Goal: Information Seeking & Learning: Learn about a topic

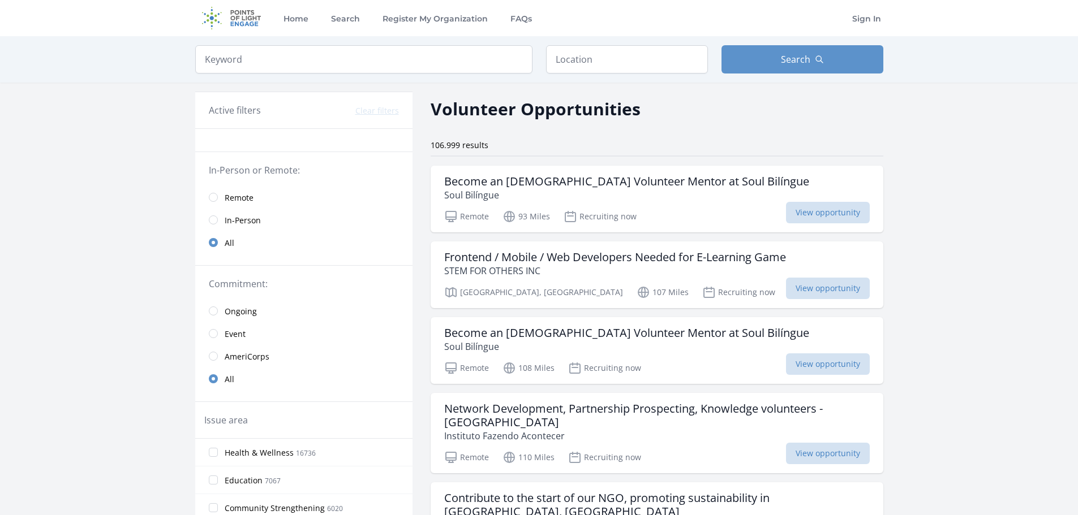
click at [210, 201] on link "Remote" at bounding box center [303, 197] width 217 height 23
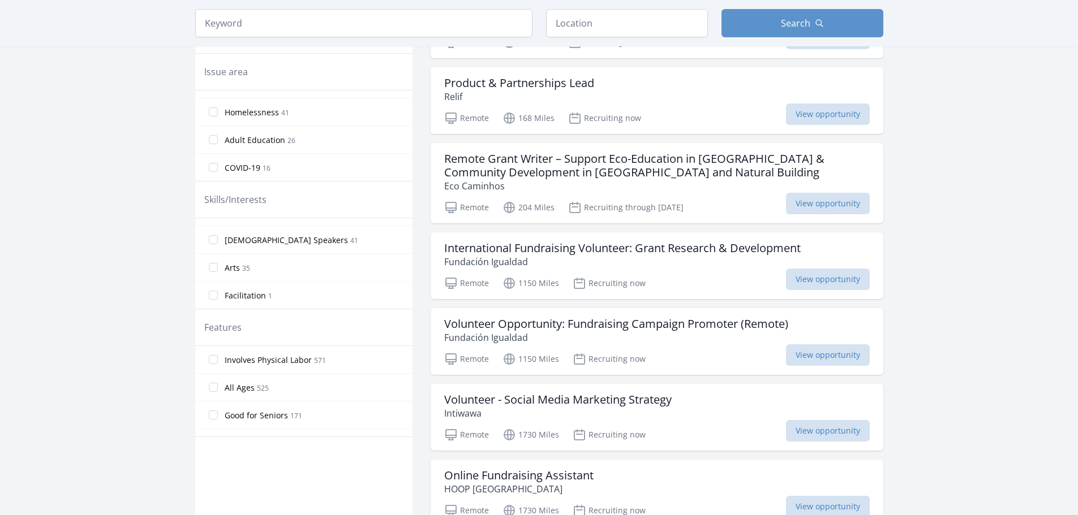
scroll to position [559, 0]
click at [213, 99] on input "Immigrant & Refugee Services 117" at bounding box center [213, 99] width 9 height 9
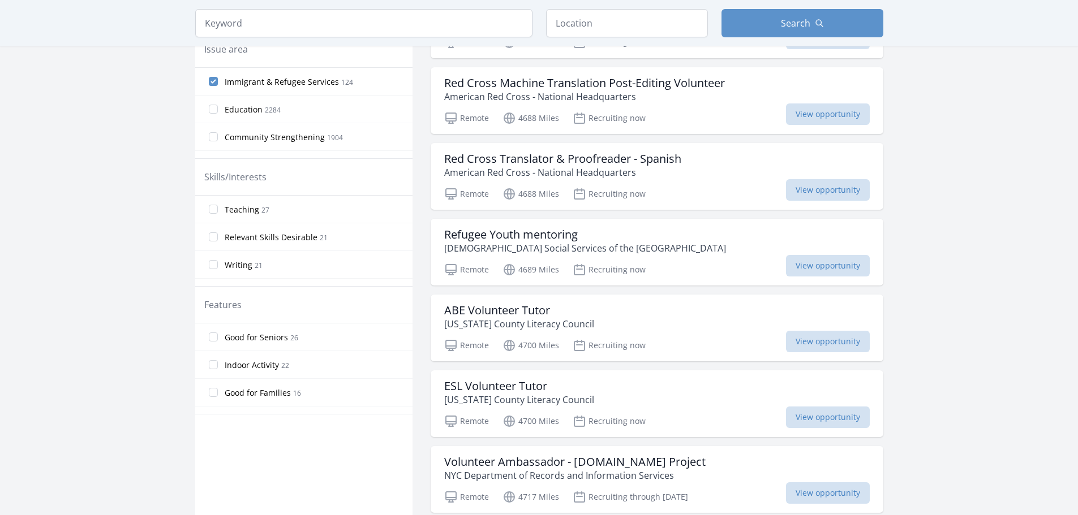
scroll to position [186, 0]
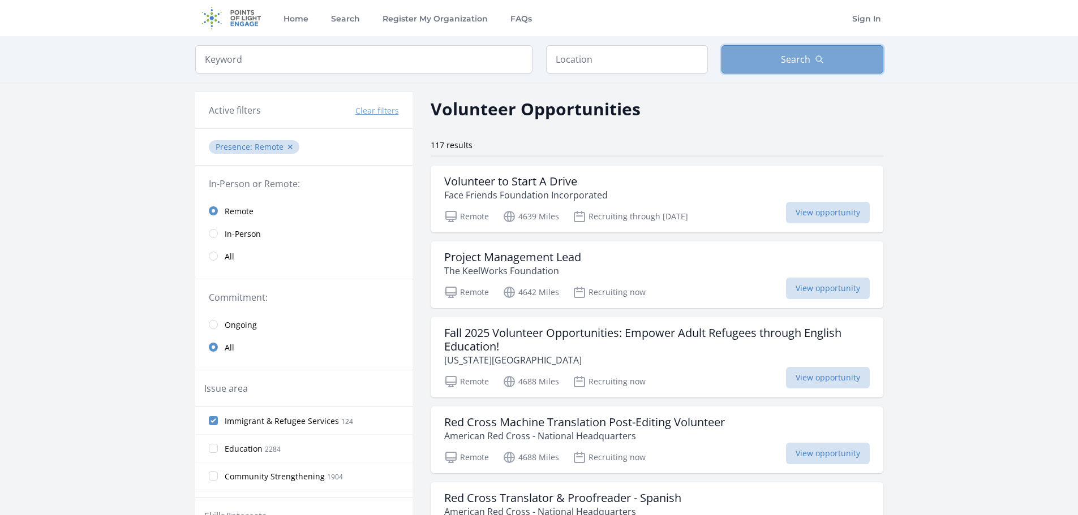
click at [782, 58] on span "Search" at bounding box center [795, 60] width 29 height 14
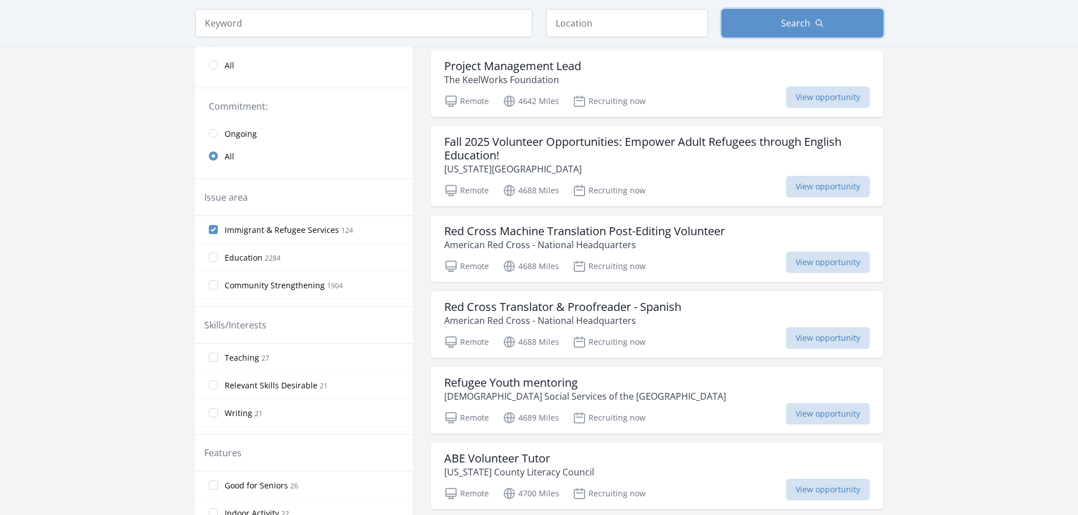
scroll to position [226, 0]
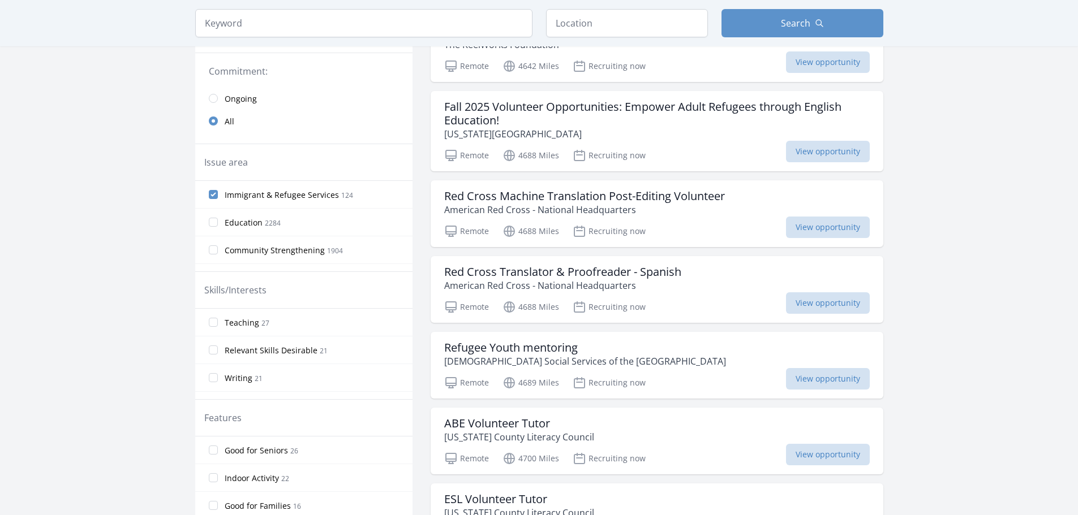
click at [246, 197] on span "Immigrant & Refugee Services" at bounding box center [282, 195] width 114 height 11
click at [218, 197] on input "Immigrant & Refugee Services 124" at bounding box center [213, 194] width 9 height 9
click at [246, 197] on span "Immigrant & Refugee Services" at bounding box center [282, 195] width 114 height 11
click at [218, 197] on input "Immigrant & Refugee Services 124" at bounding box center [213, 194] width 9 height 9
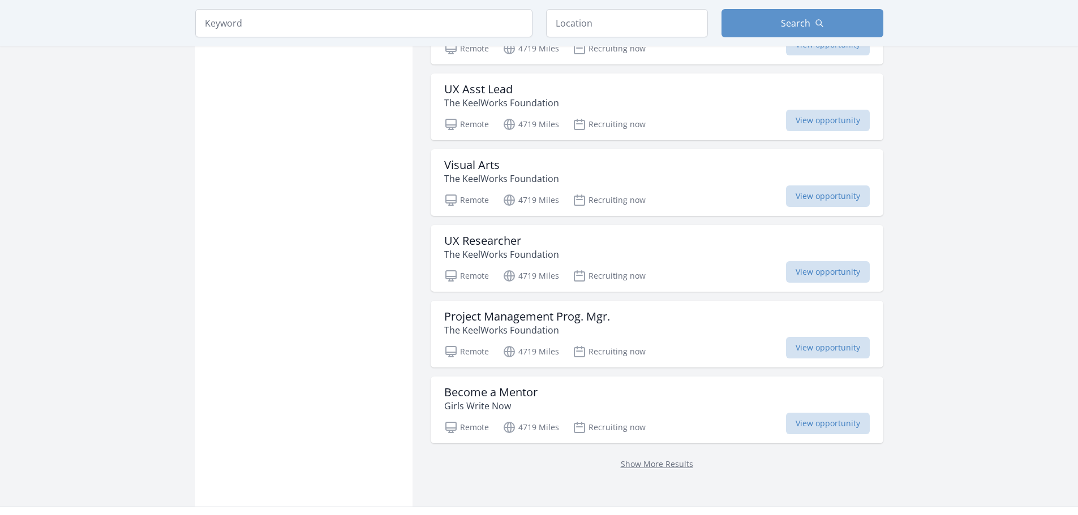
scroll to position [1301, 0]
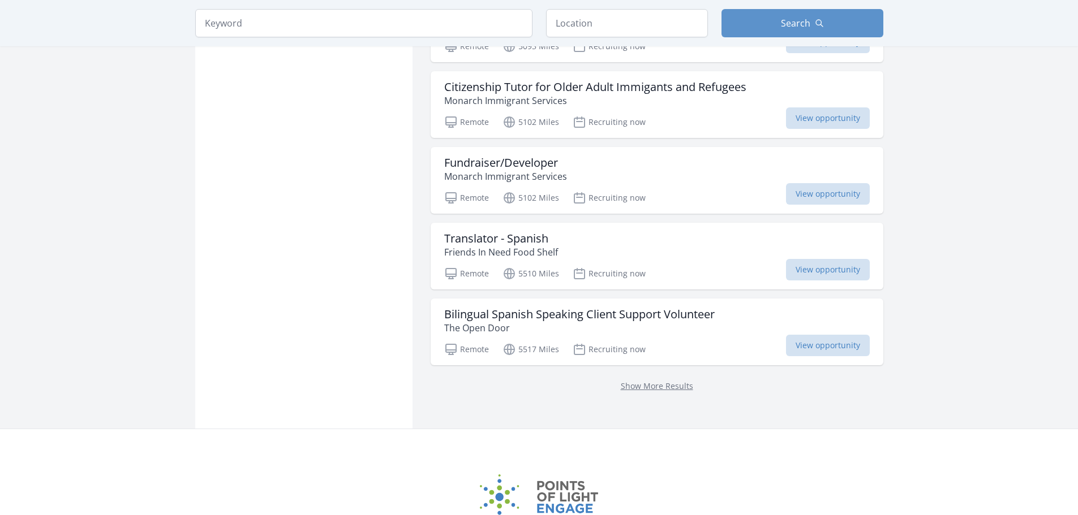
scroll to position [2829, 0]
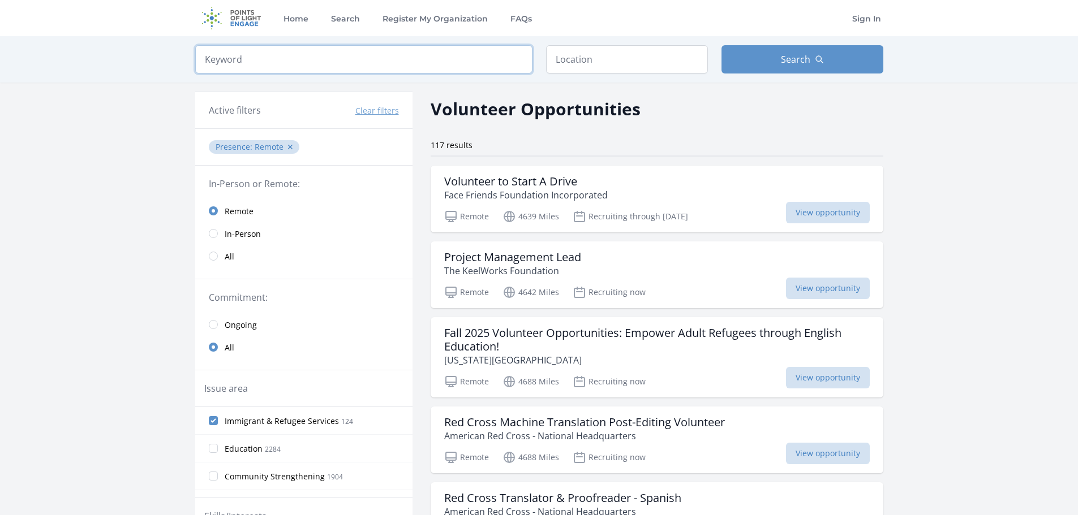
click at [390, 67] on input "search" at bounding box center [363, 59] width 337 height 28
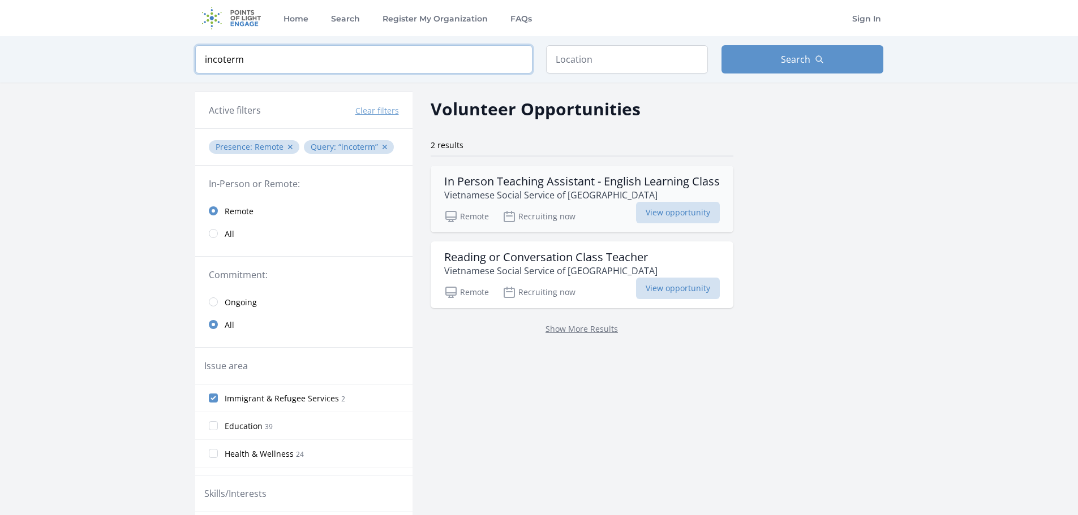
type input "incoterm"
click at [588, 332] on link "Show More Results" at bounding box center [581, 329] width 72 height 11
drag, startPoint x: 256, startPoint y: 58, endPoint x: 199, endPoint y: 57, distance: 57.7
click at [199, 57] on input "incoterm" at bounding box center [363, 59] width 337 height 28
click at [382, 149] on button "✕" at bounding box center [384, 146] width 7 height 11
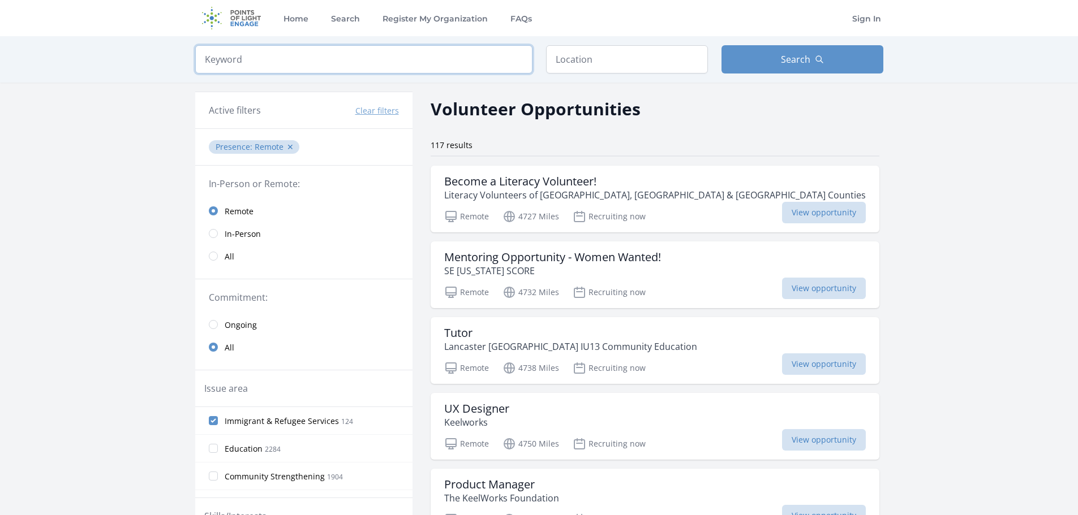
click at [260, 55] on input "search" at bounding box center [363, 59] width 337 height 28
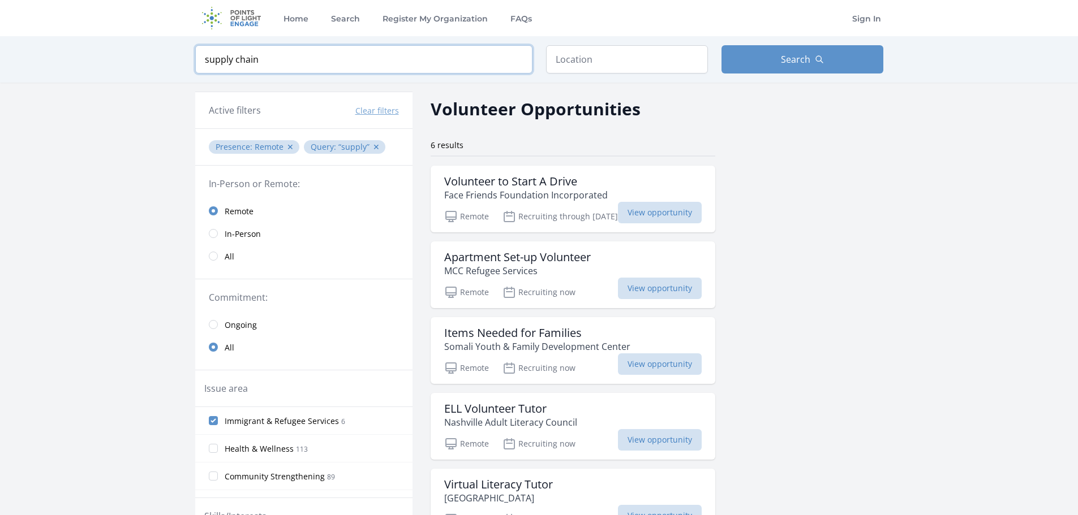
type input "supply chain"
click button "submit" at bounding box center [0, 0] width 0 height 0
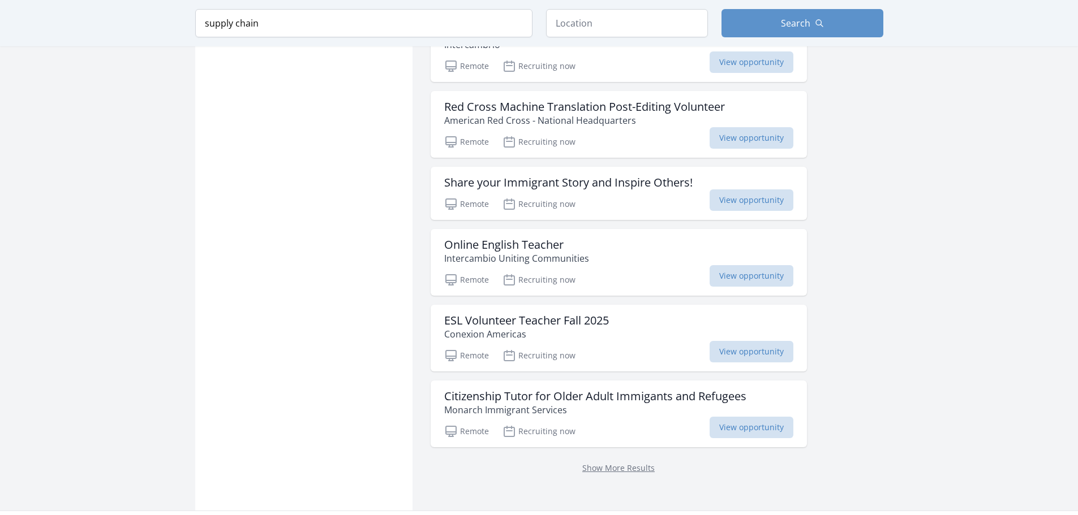
scroll to position [1245, 0]
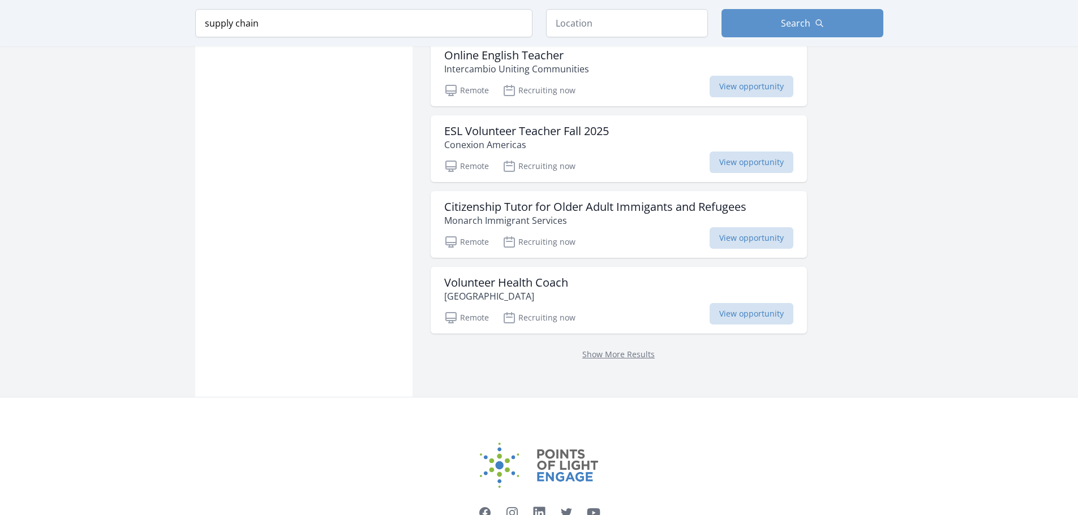
scroll to position [1471, 0]
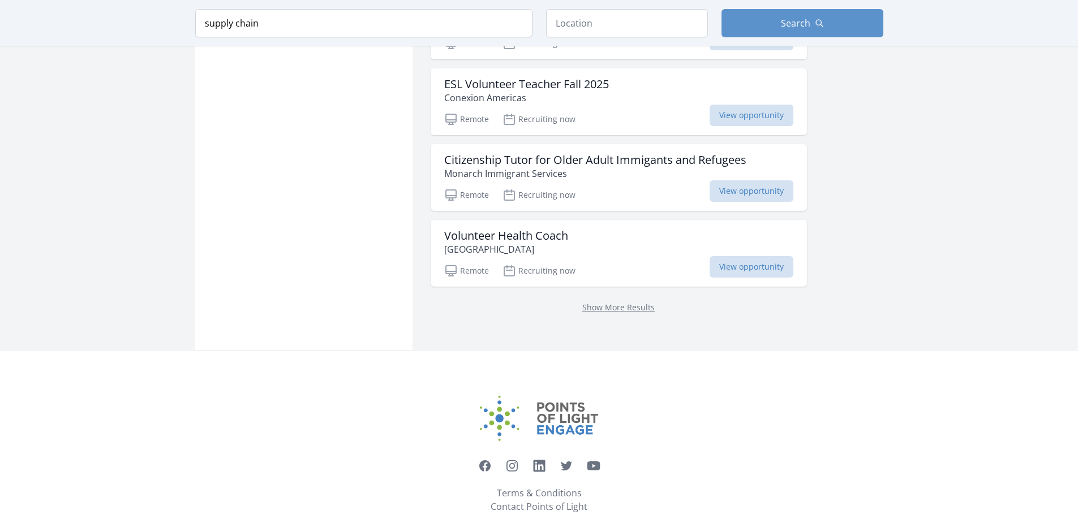
click at [606, 300] on p "Show More Results" at bounding box center [618, 307] width 349 height 14
click at [605, 303] on link "Show More Results" at bounding box center [618, 307] width 72 height 11
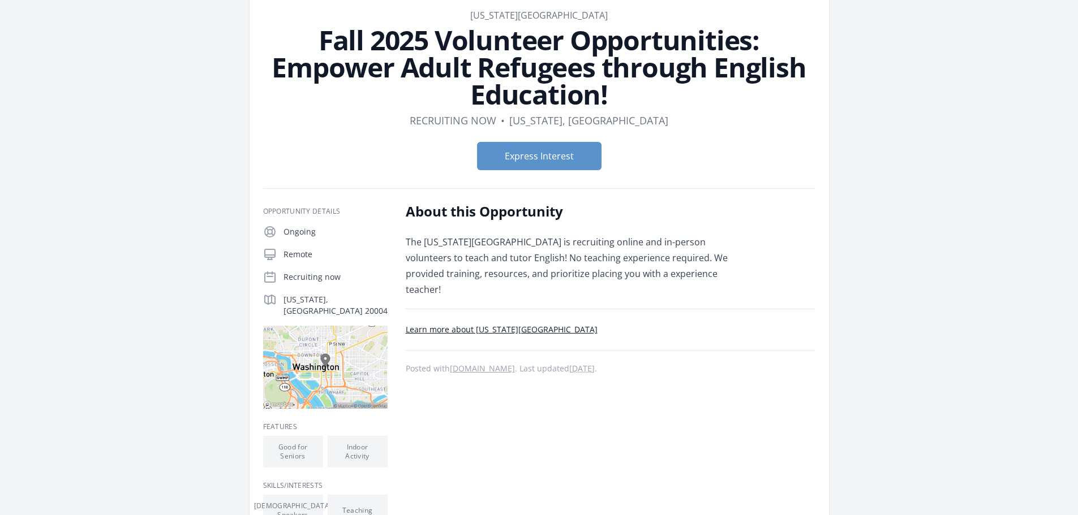
scroll to position [57, 0]
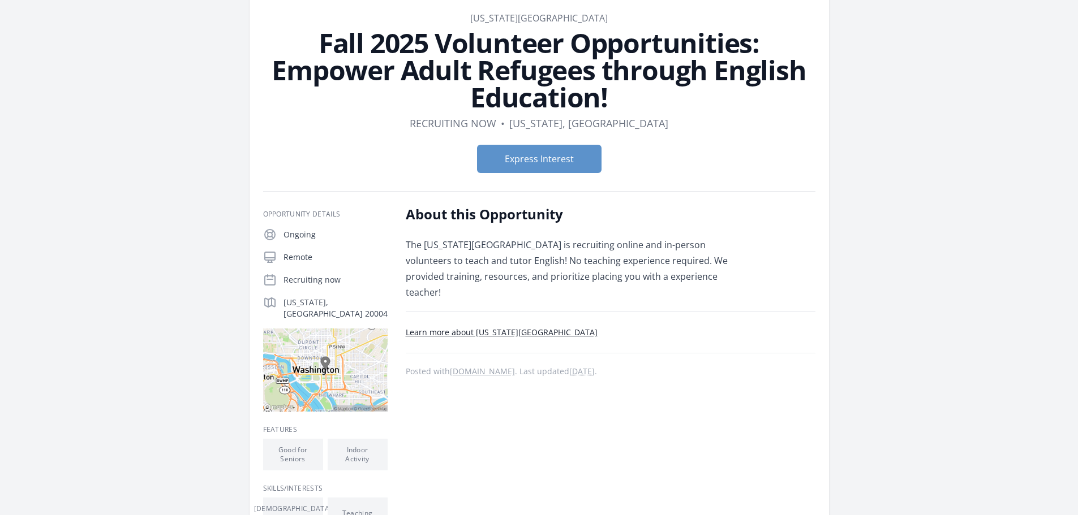
click at [536, 327] on link "Learn more about Washington English Center" at bounding box center [502, 332] width 192 height 11
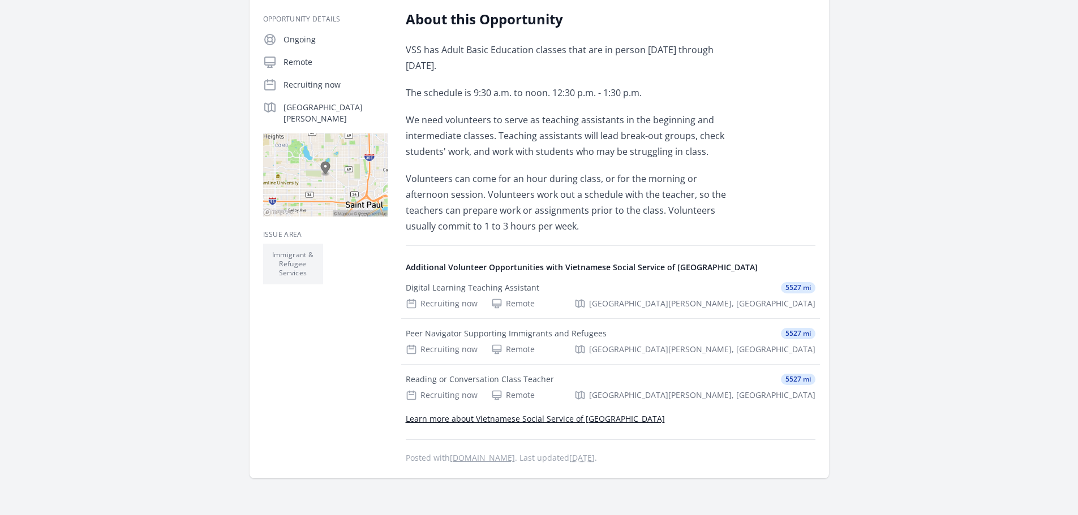
scroll to position [226, 0]
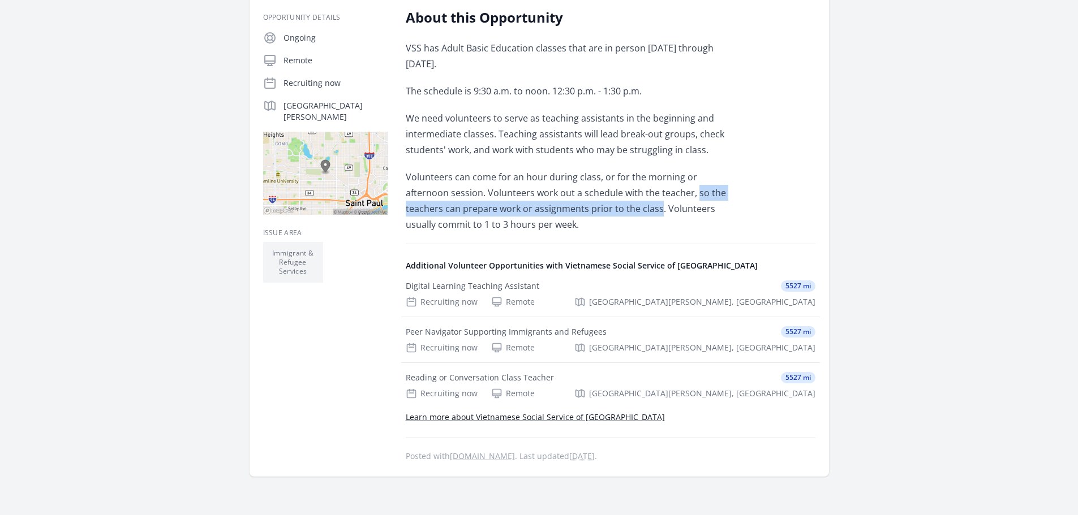
drag, startPoint x: 651, startPoint y: 193, endPoint x: 601, endPoint y: 210, distance: 53.1
click at [601, 210] on p "Volunteers can come for an hour during class, or for the morning or afternoon s…" at bounding box center [571, 200] width 331 height 63
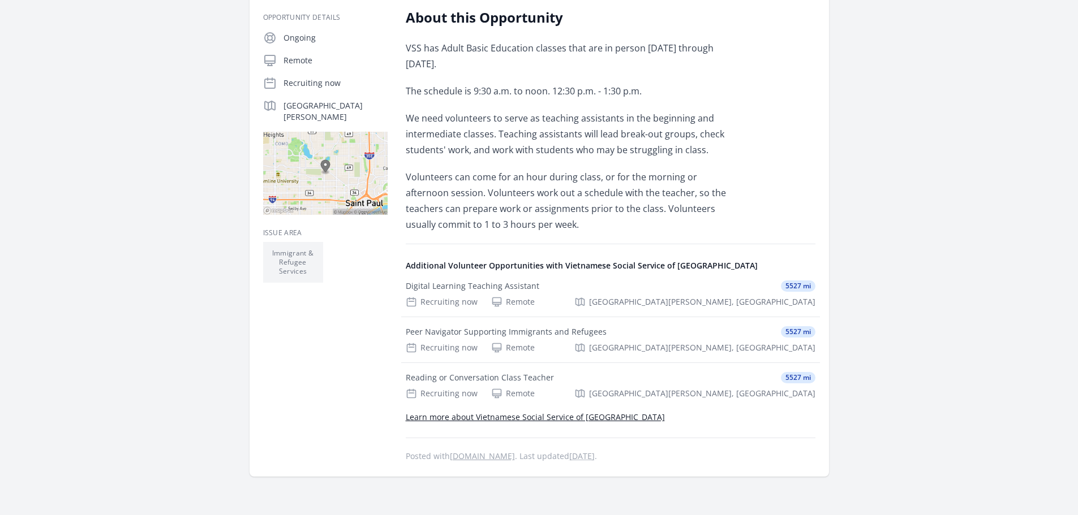
click at [920, 153] on main "Organization Vietnamese Social Service of MN In Person Teaching Assistant - Eng…" at bounding box center [539, 182] width 1078 height 744
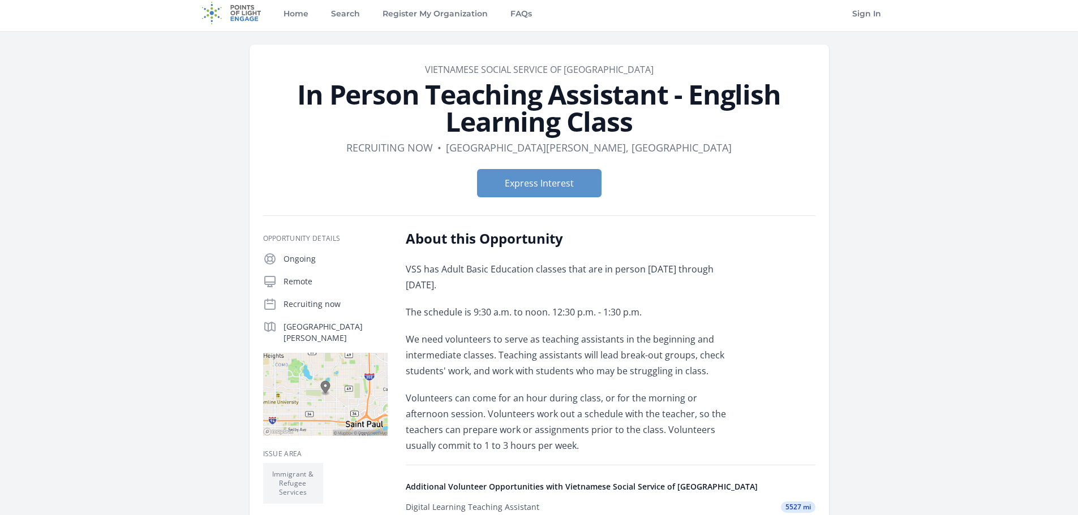
scroll to position [0, 0]
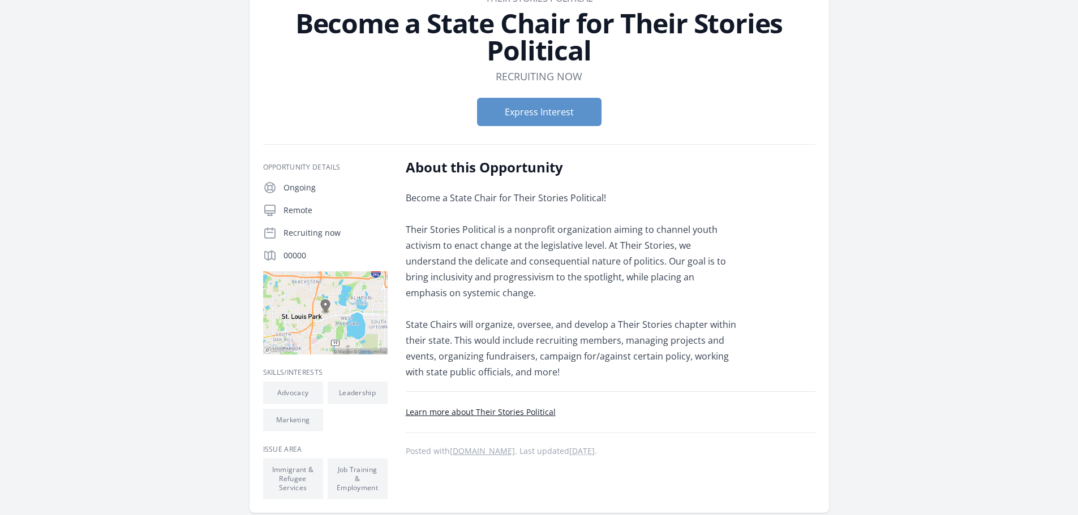
scroll to position [57, 0]
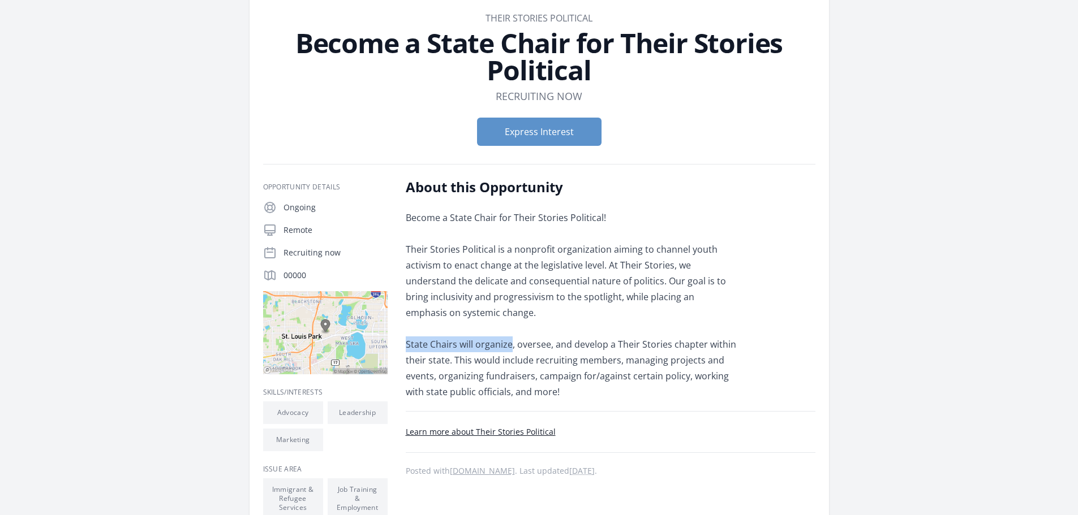
drag, startPoint x: 404, startPoint y: 345, endPoint x: 510, endPoint y: 346, distance: 105.2
click at [510, 346] on div "Opportunity Details Ongoing Remote Recruiting now 00000" at bounding box center [539, 348] width 552 height 341
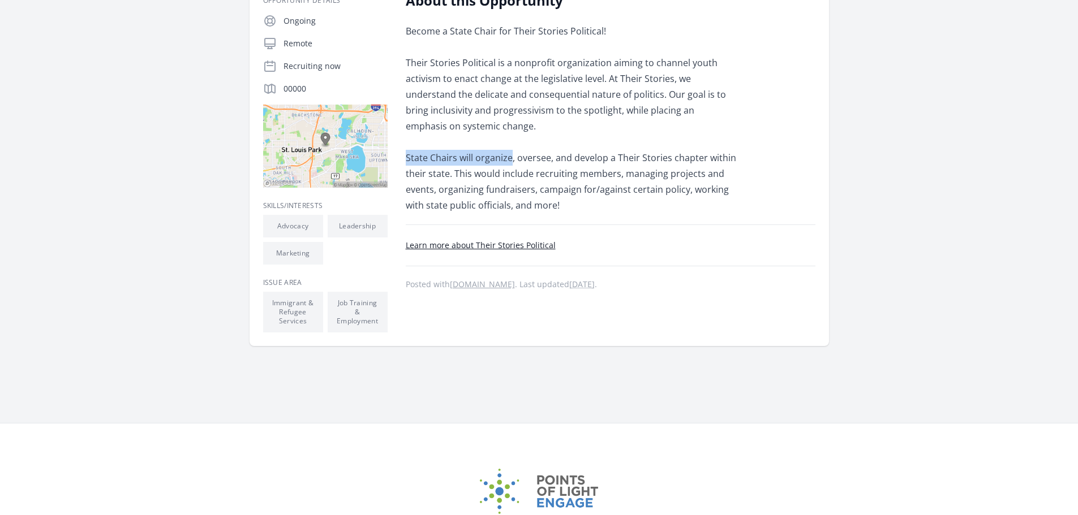
scroll to position [113, 0]
